Goal: Information Seeking & Learning: Learn about a topic

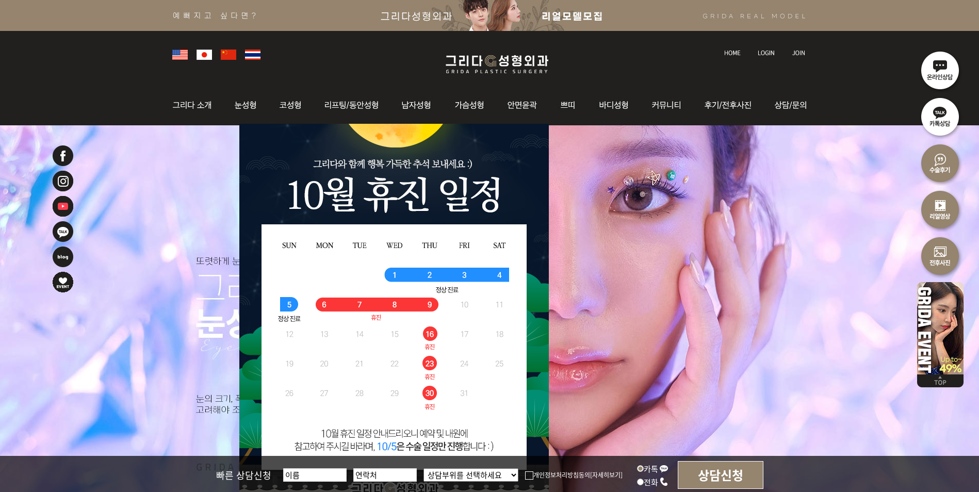
scroll to position [206, 0]
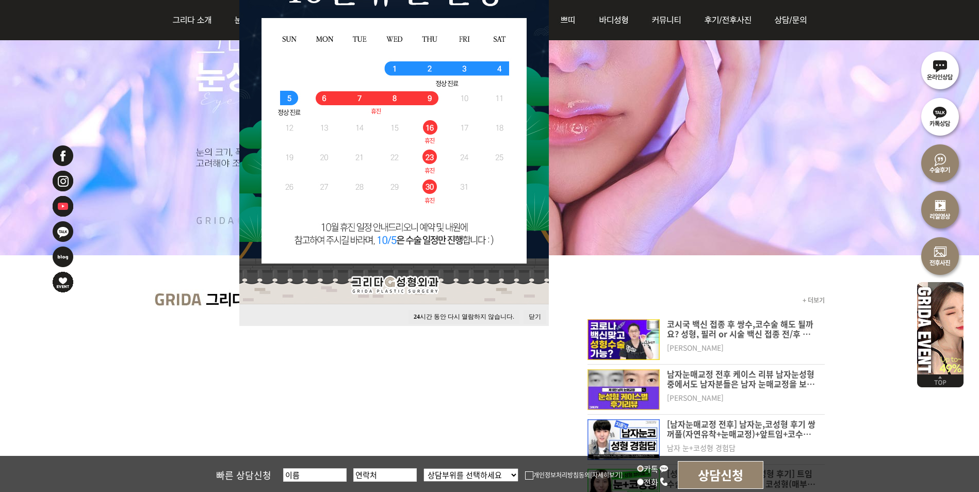
click at [539, 317] on button "닫기" at bounding box center [534, 317] width 23 height 14
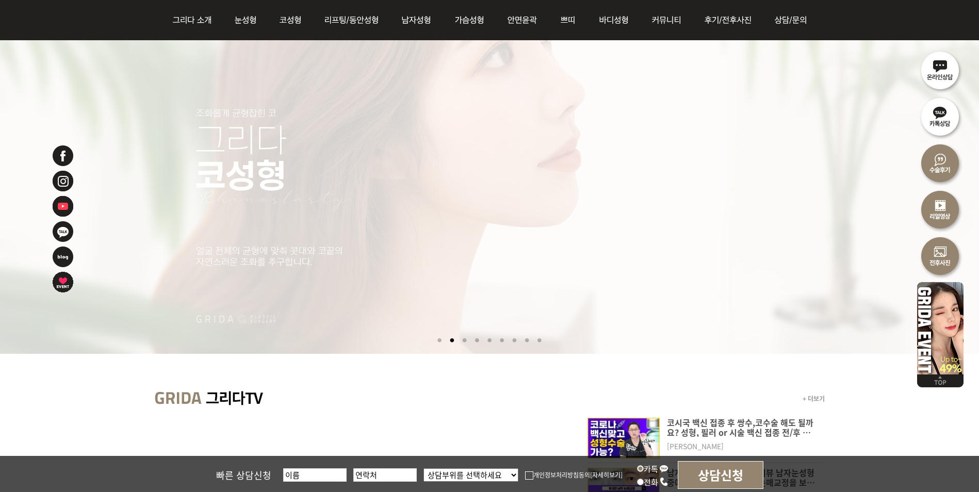
scroll to position [0, 0]
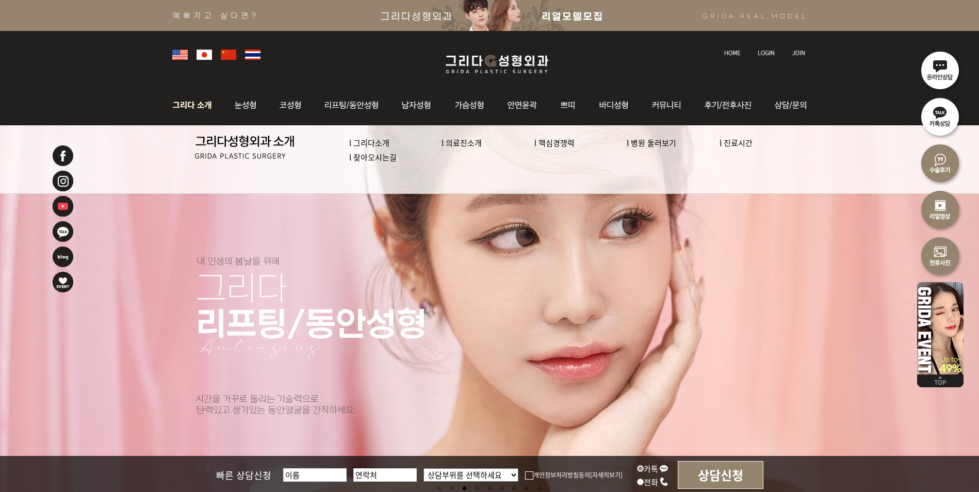
click at [448, 140] on link "l 의료진소개" at bounding box center [461, 142] width 40 height 11
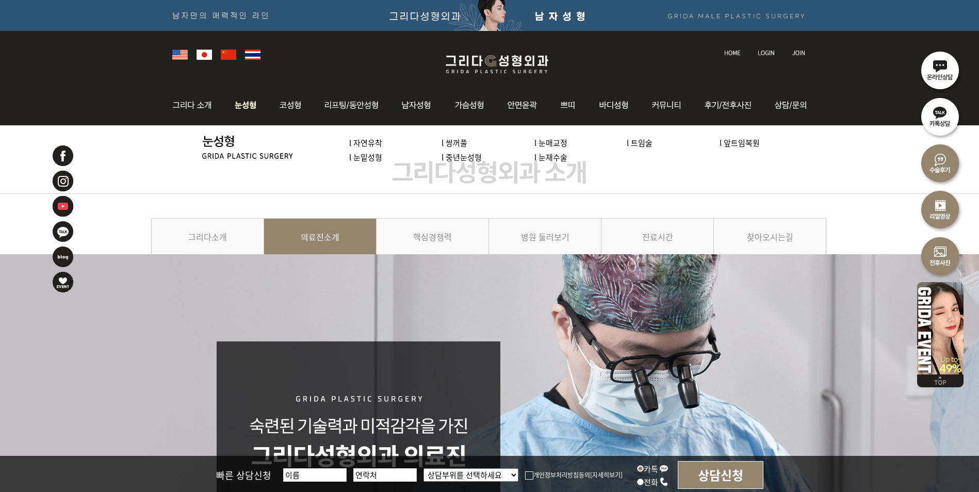
click at [531, 160] on li "l 중년눈성형" at bounding box center [487, 157] width 93 height 14
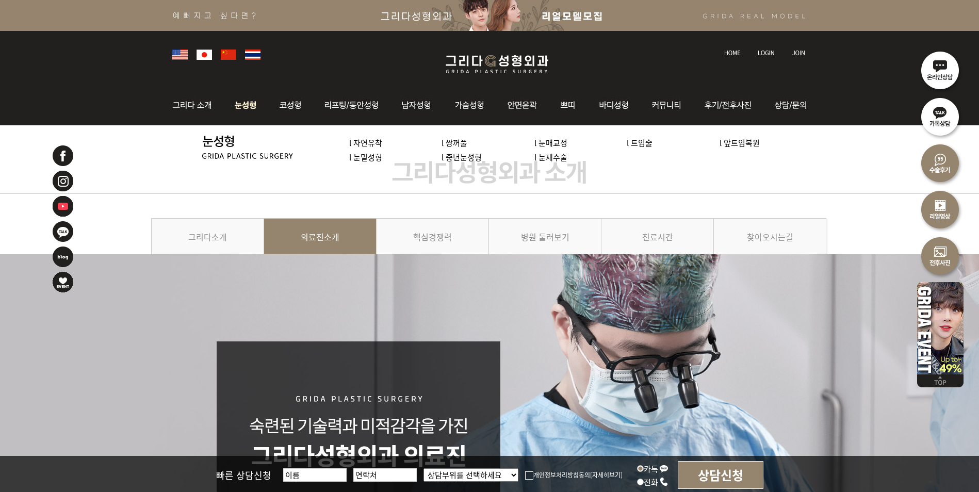
click at [555, 159] on link "l 눈재수술" at bounding box center [550, 157] width 33 height 11
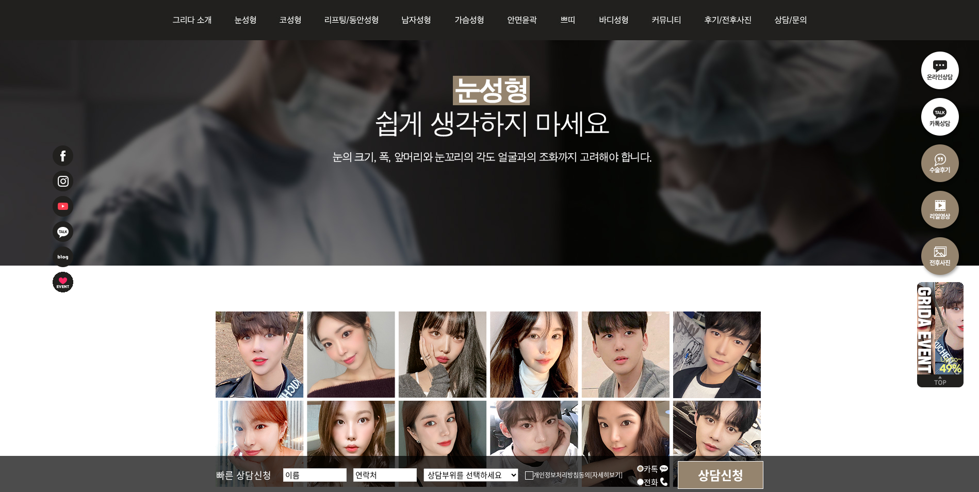
scroll to position [3919, 0]
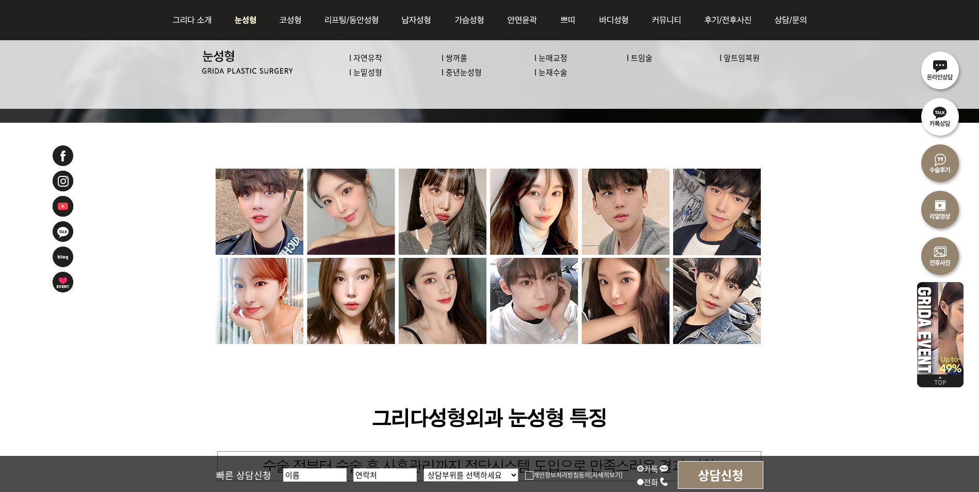
click at [631, 56] on link "l 트임술" at bounding box center [640, 57] width 26 height 11
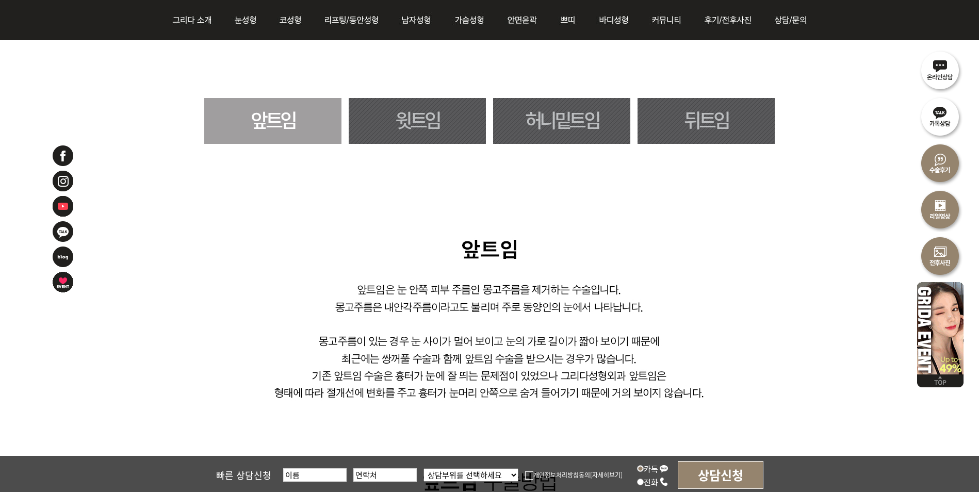
scroll to position [567, 0]
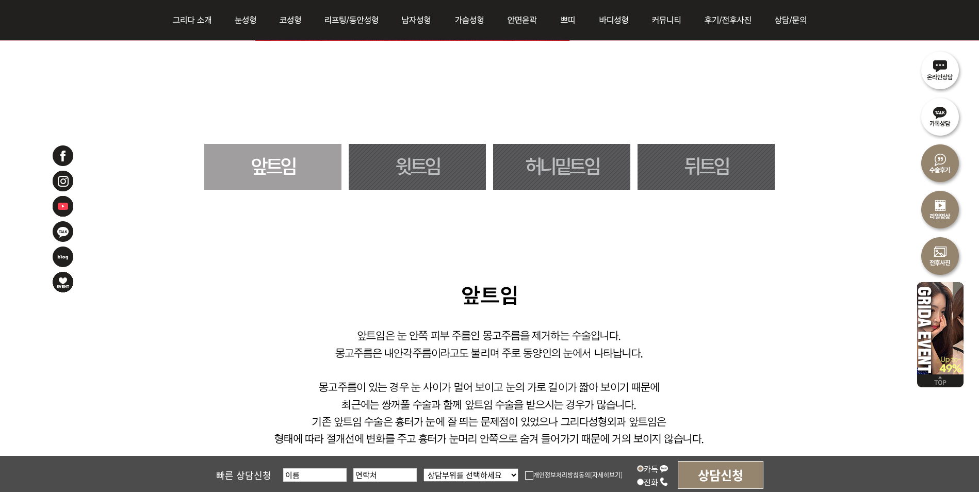
click at [718, 166] on link "뒤트임" at bounding box center [705, 167] width 137 height 46
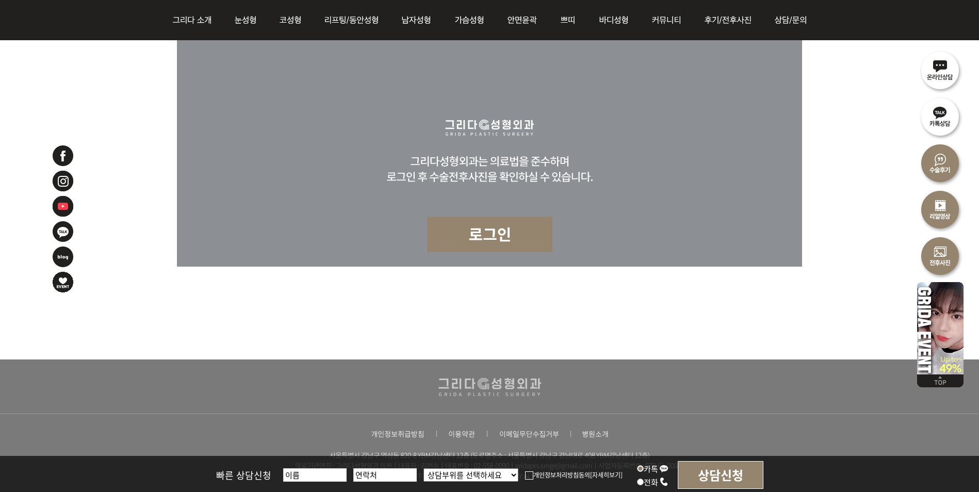
scroll to position [4178, 0]
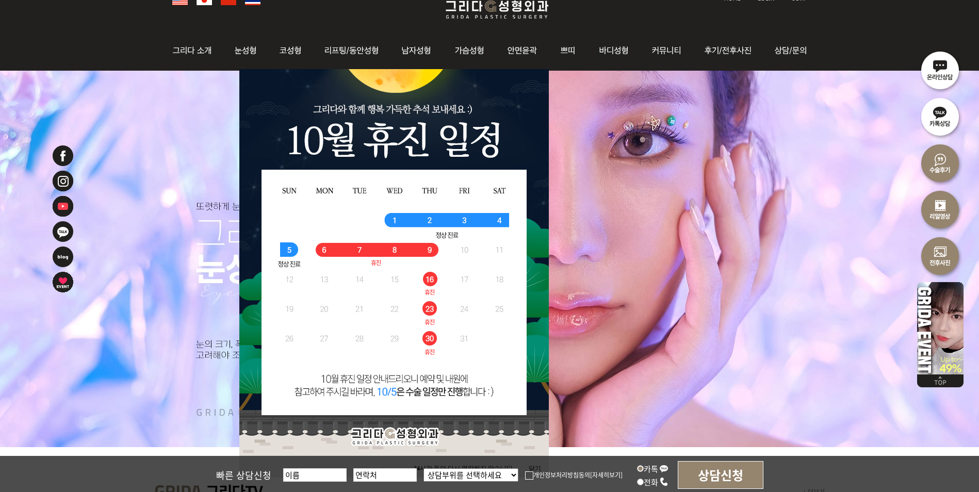
scroll to position [155, 0]
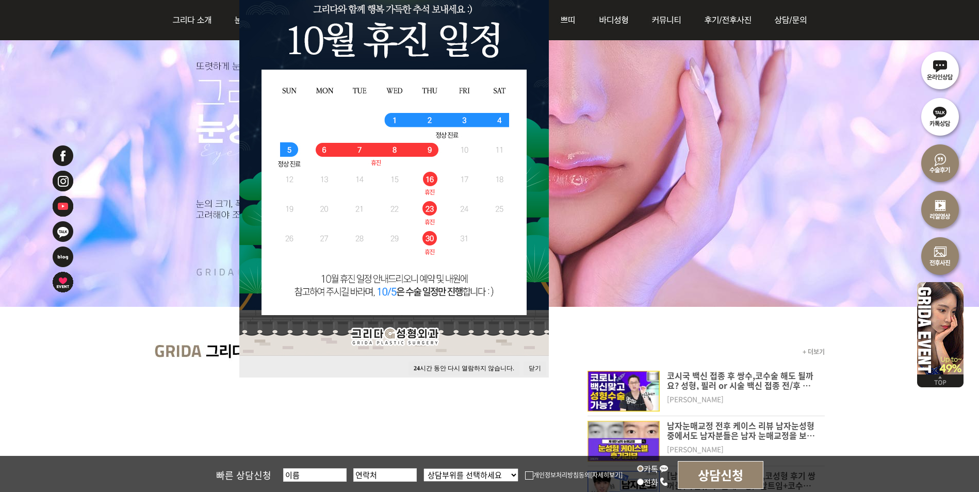
click at [532, 366] on button "닫기" at bounding box center [534, 369] width 23 height 14
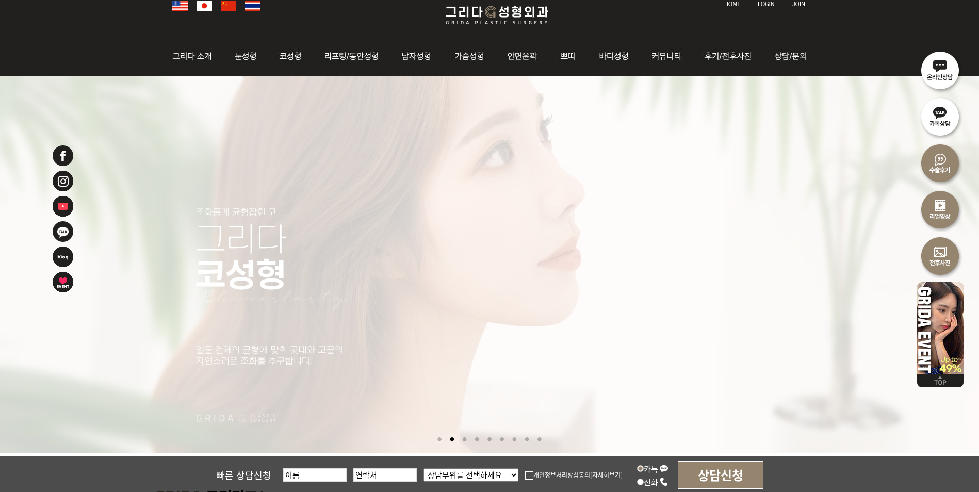
scroll to position [0, 0]
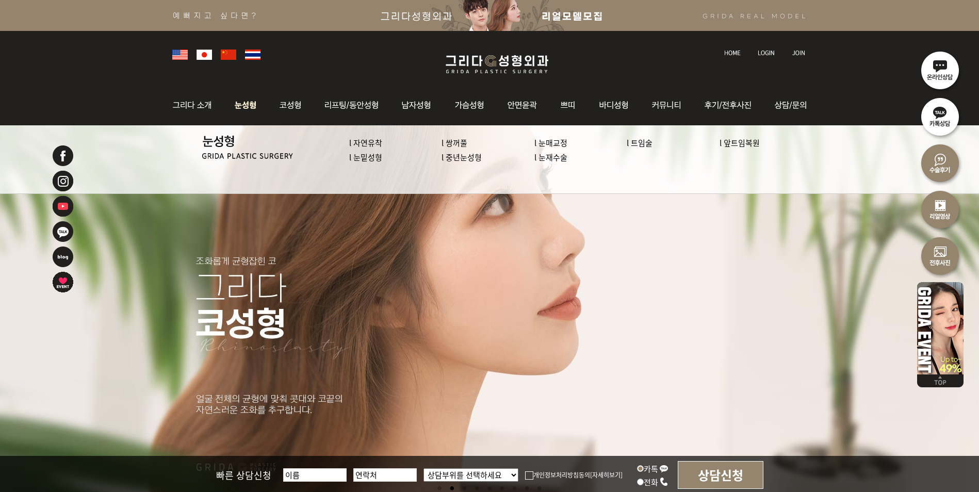
click at [551, 158] on link "l 눈재수술" at bounding box center [550, 157] width 33 height 11
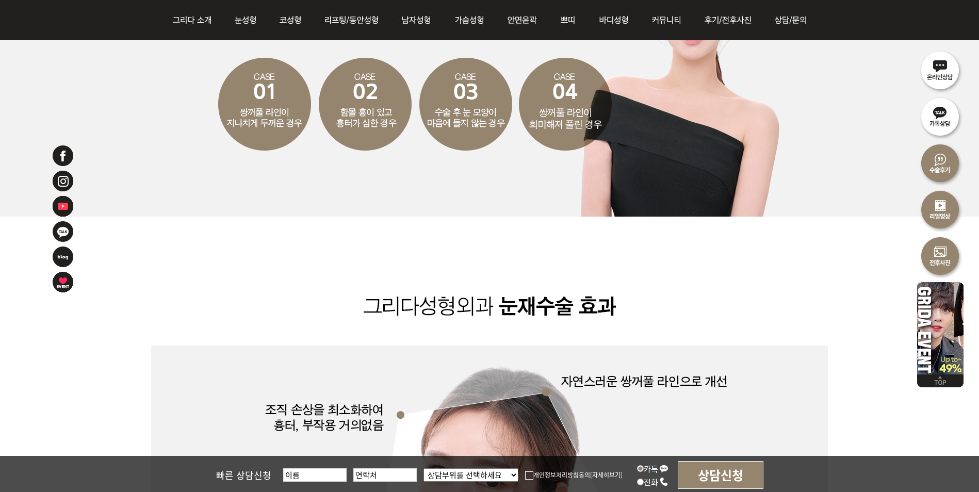
scroll to position [1289, 0]
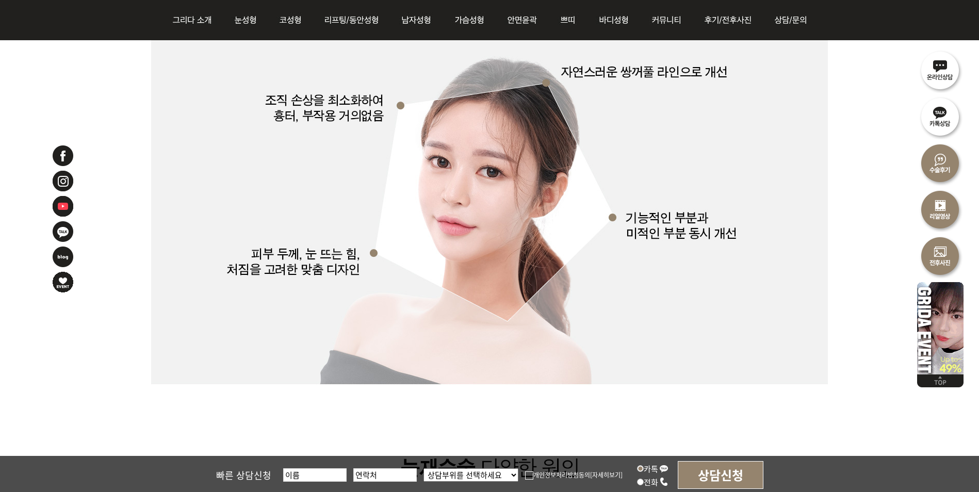
click at [477, 478] on select "상담부위를 선택하세요 눈 코 동안/리프팅 가슴성형 안면윤곽 피부/쁘띠 바디성형" at bounding box center [470, 474] width 95 height 13
select select "눈"
click at [423, 468] on select "상담부위를 선택하세요 눈 코 동안/리프팅 가슴성형 안면윤곽 피부/쁘띠 바디성형" at bounding box center [470, 474] width 95 height 13
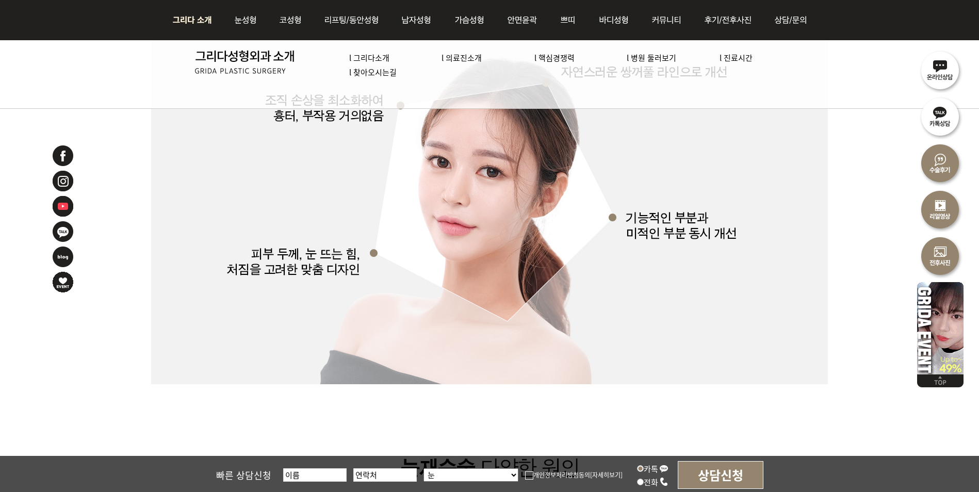
click at [468, 58] on link "l 의료진소개" at bounding box center [461, 57] width 40 height 11
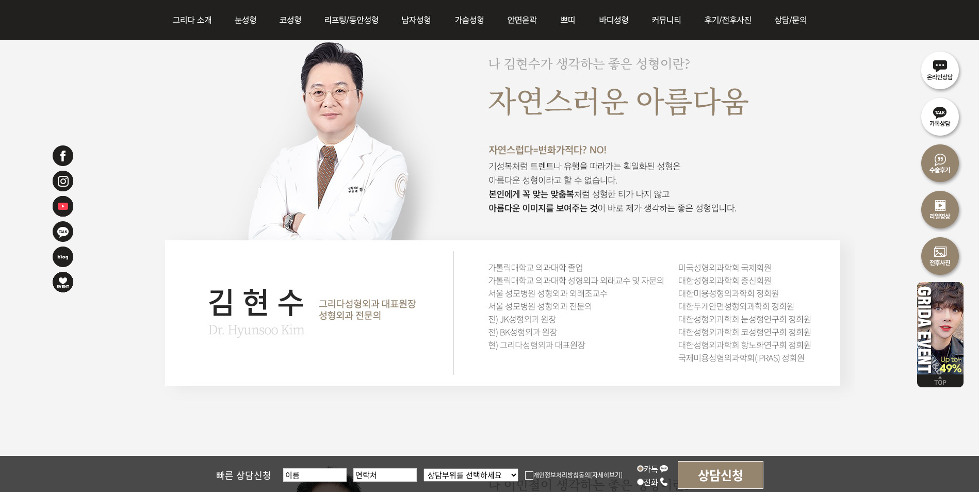
scroll to position [774, 0]
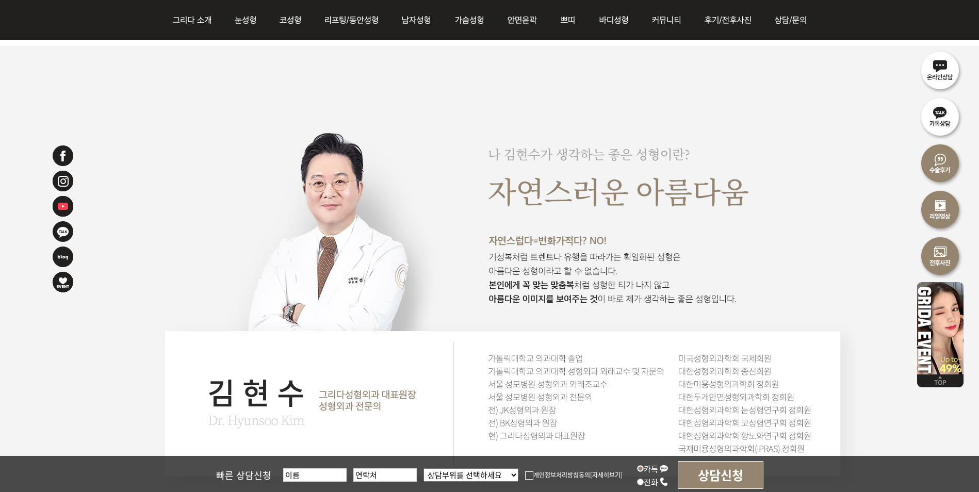
click at [941, 165] on img at bounding box center [940, 162] width 46 height 46
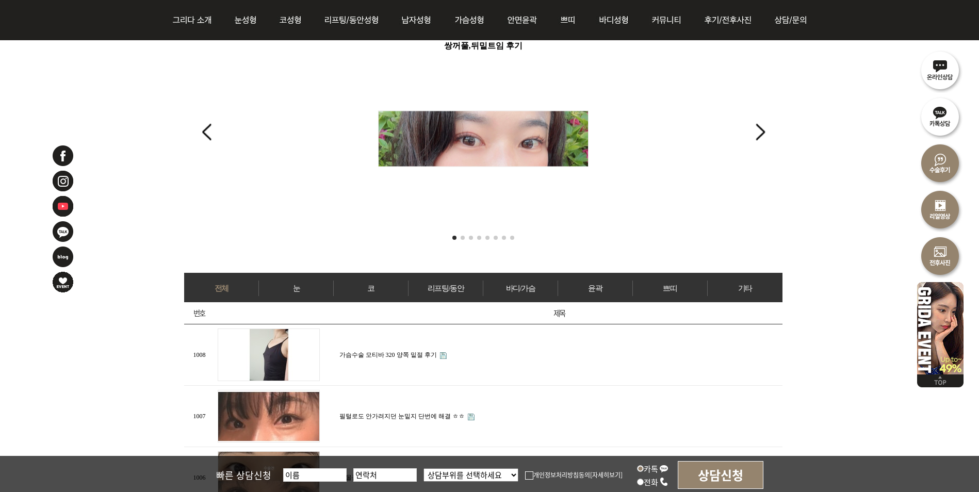
scroll to position [309, 0]
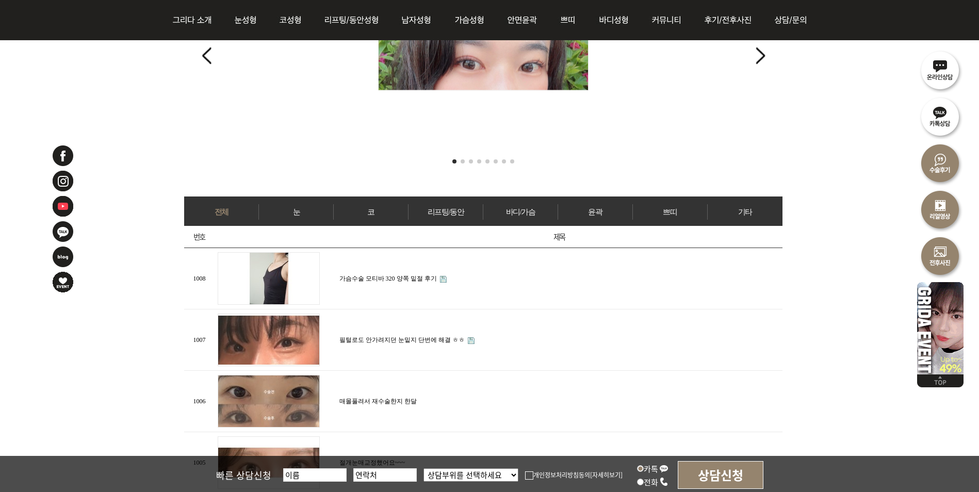
click at [281, 201] on ul "전체 눈 코 리프팅/동안 바디/가슴 윤곽 쁘띠 기타" at bounding box center [483, 210] width 598 height 28
click at [284, 204] on link "눈" at bounding box center [296, 211] width 74 height 15
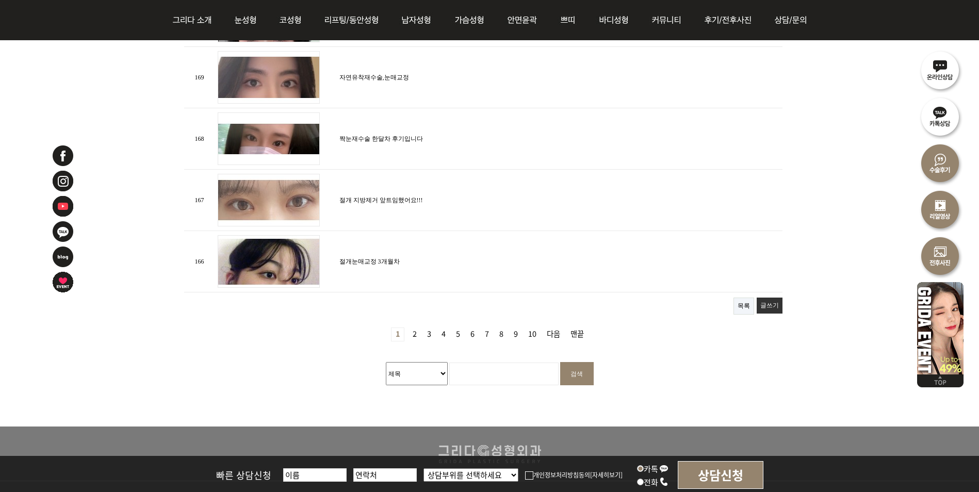
scroll to position [1186, 0]
click at [417, 327] on link "2 페이지" at bounding box center [414, 333] width 12 height 13
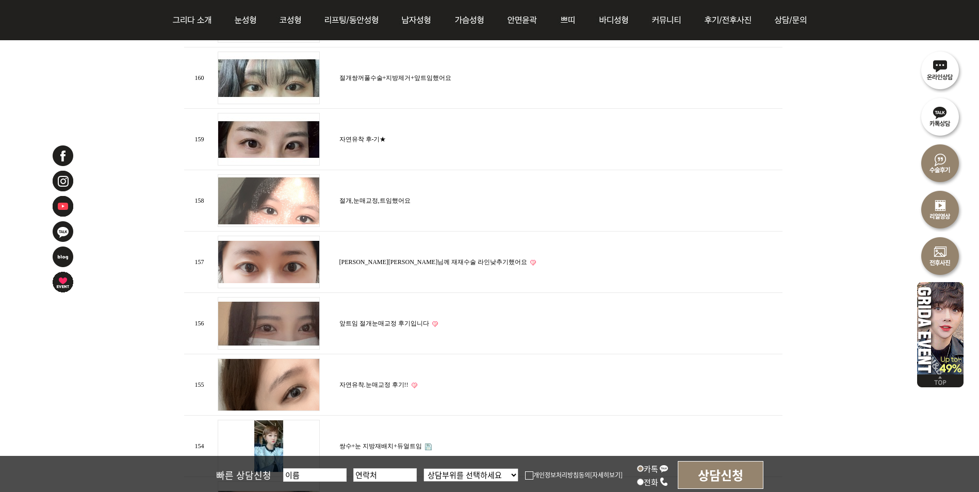
scroll to position [928, 0]
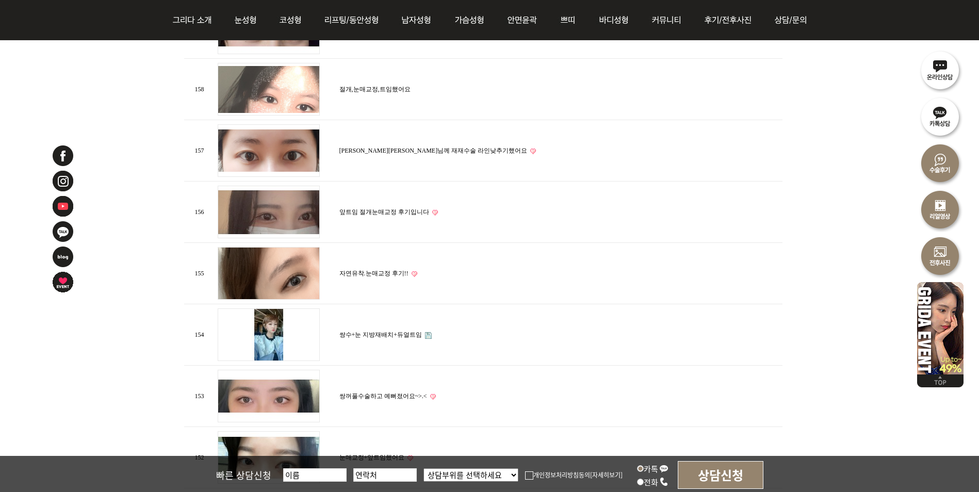
click at [304, 206] on img at bounding box center [269, 212] width 102 height 53
click at [341, 210] on link "앞트임 절개눈매교정 후기입니다" at bounding box center [384, 211] width 90 height 7
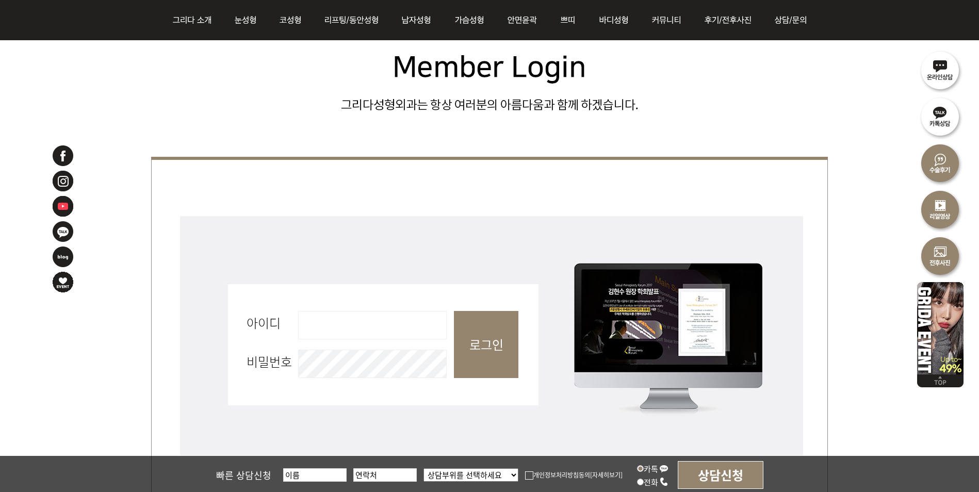
scroll to position [155, 0]
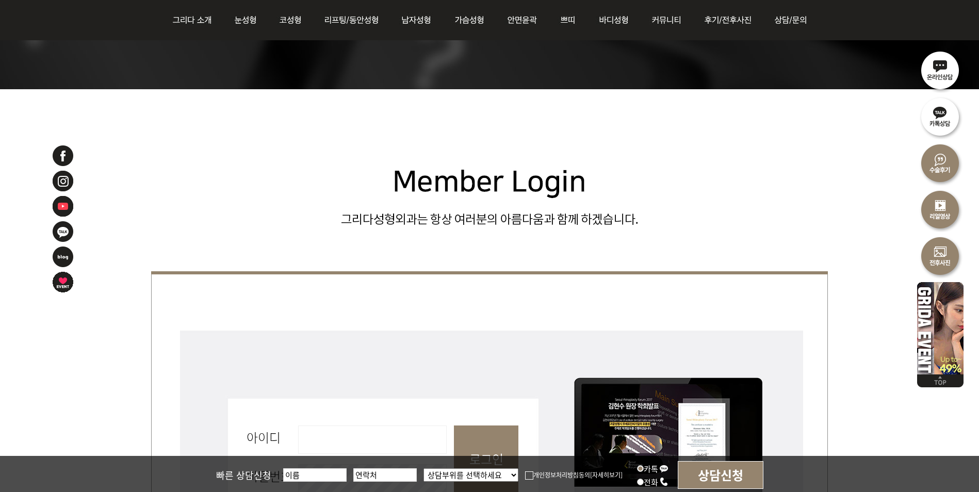
click at [929, 264] on img at bounding box center [940, 255] width 46 height 46
